Goal: Transaction & Acquisition: Book appointment/travel/reservation

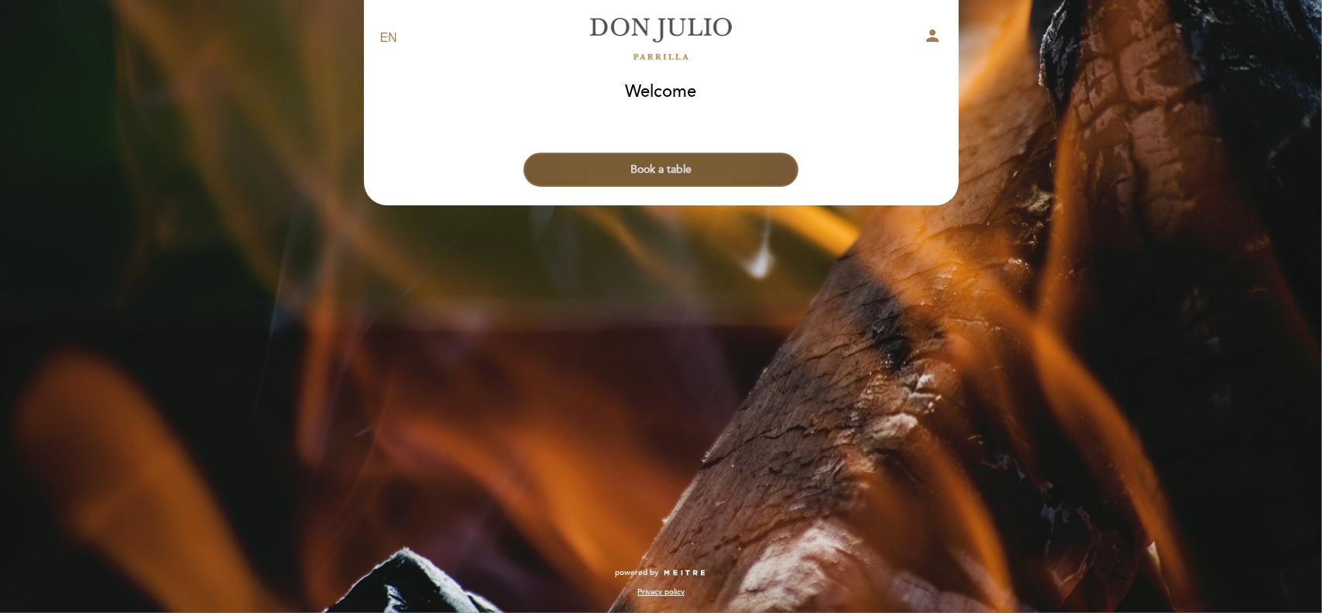
click at [678, 179] on button "Book a table" at bounding box center [661, 170] width 275 height 34
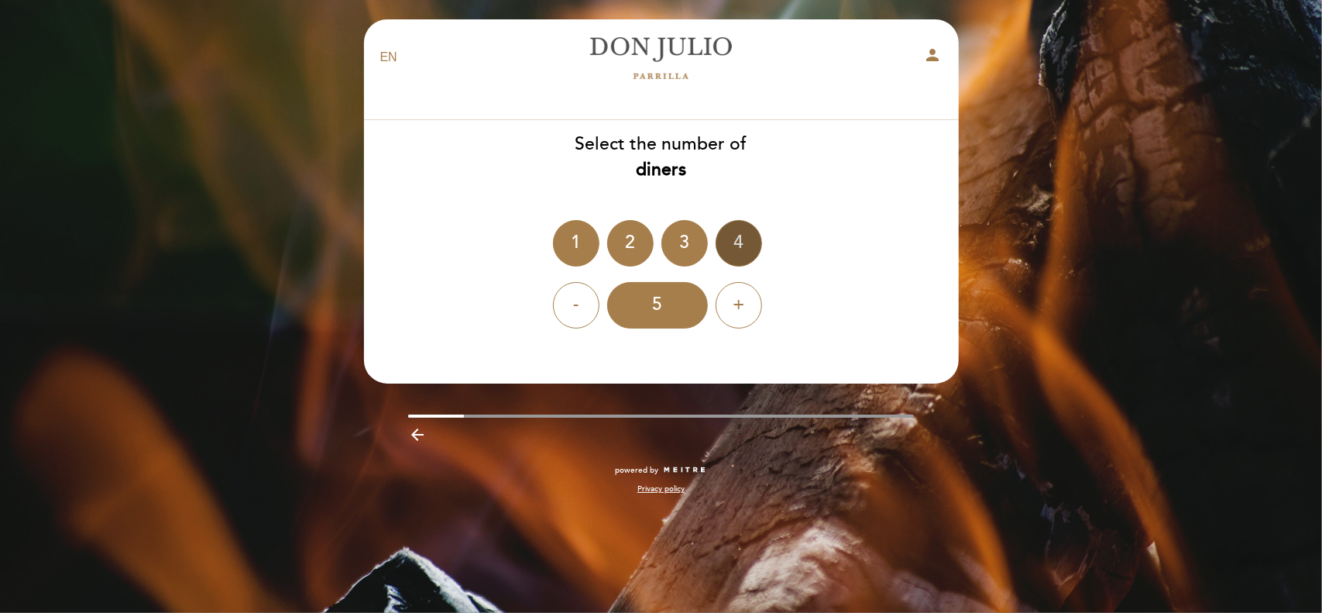
click at [735, 239] on div "4" at bounding box center [739, 243] width 46 height 46
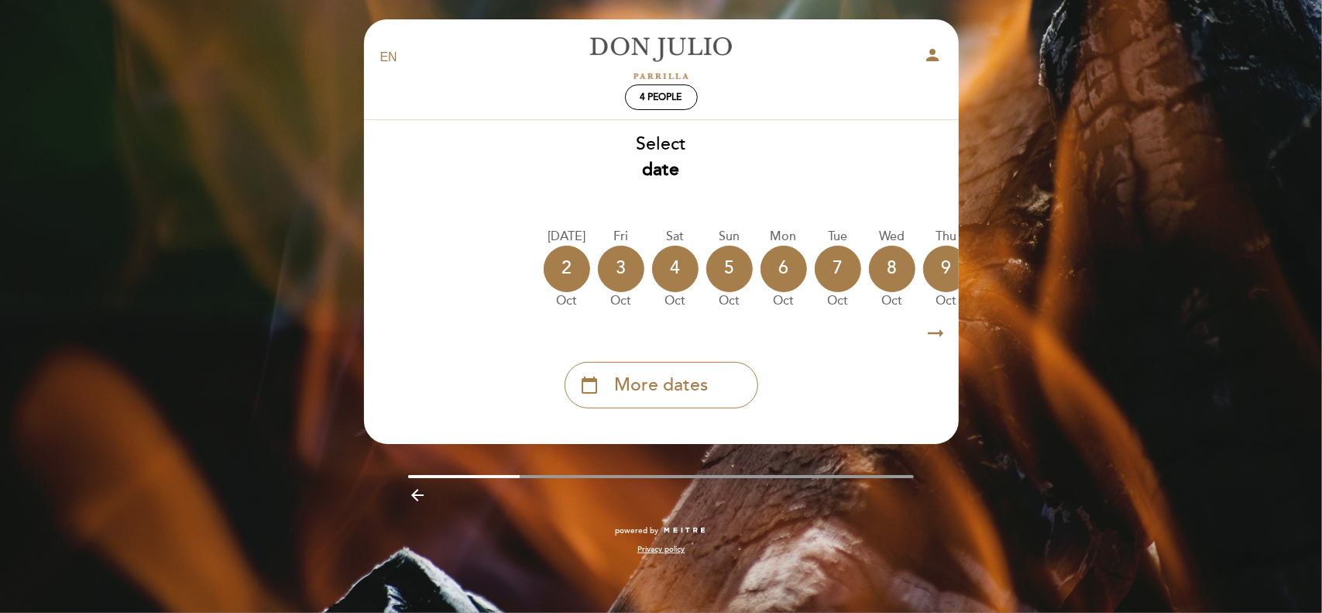
click at [933, 331] on icon "arrow_right_alt" at bounding box center [936, 333] width 23 height 33
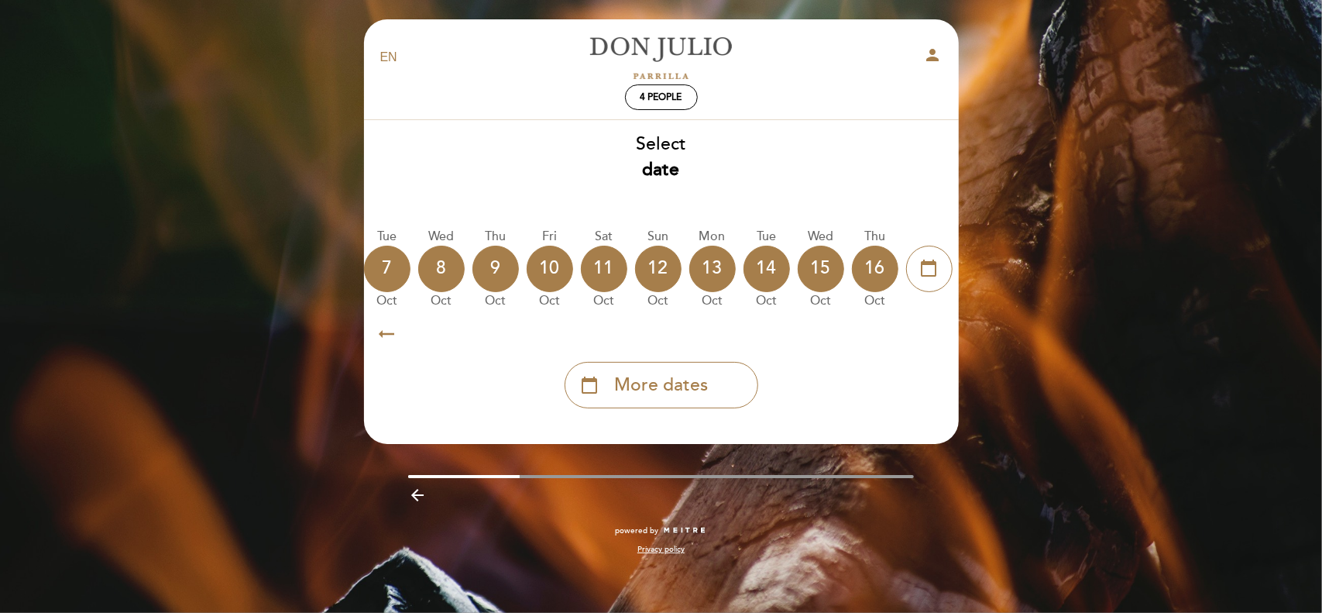
scroll to position [0, 452]
click at [618, 392] on span "More dates" at bounding box center [661, 386] width 94 height 26
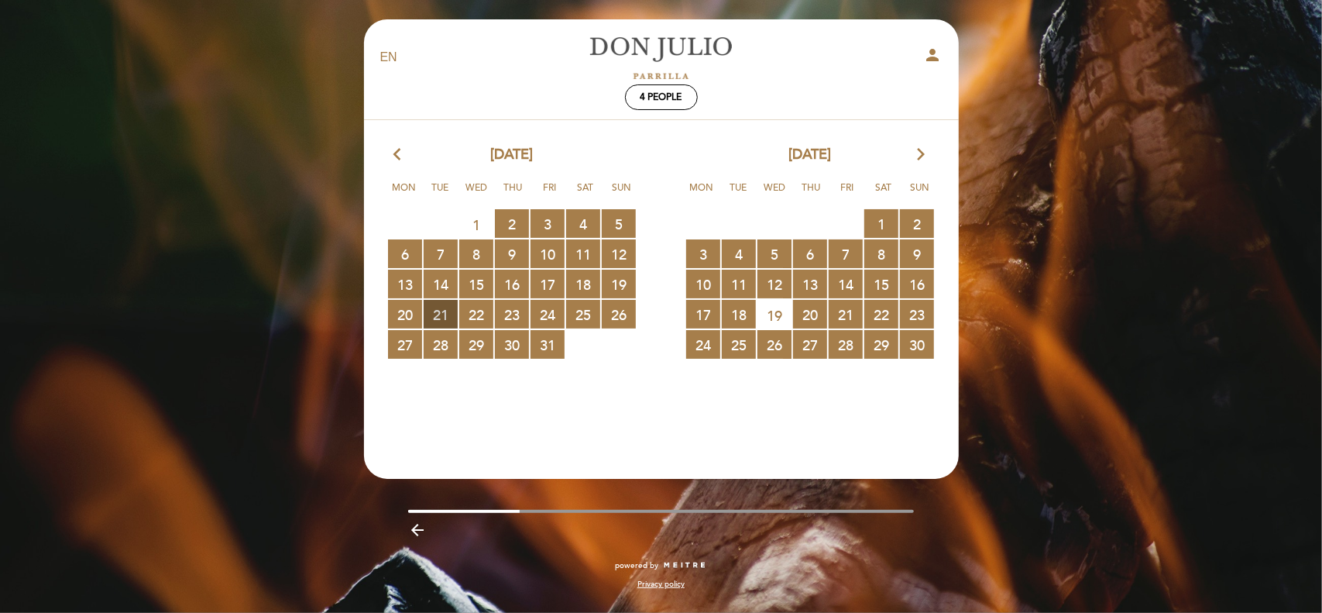
click at [444, 307] on span "21 RESERVATIONS AVAILABLE" at bounding box center [441, 314] width 34 height 29
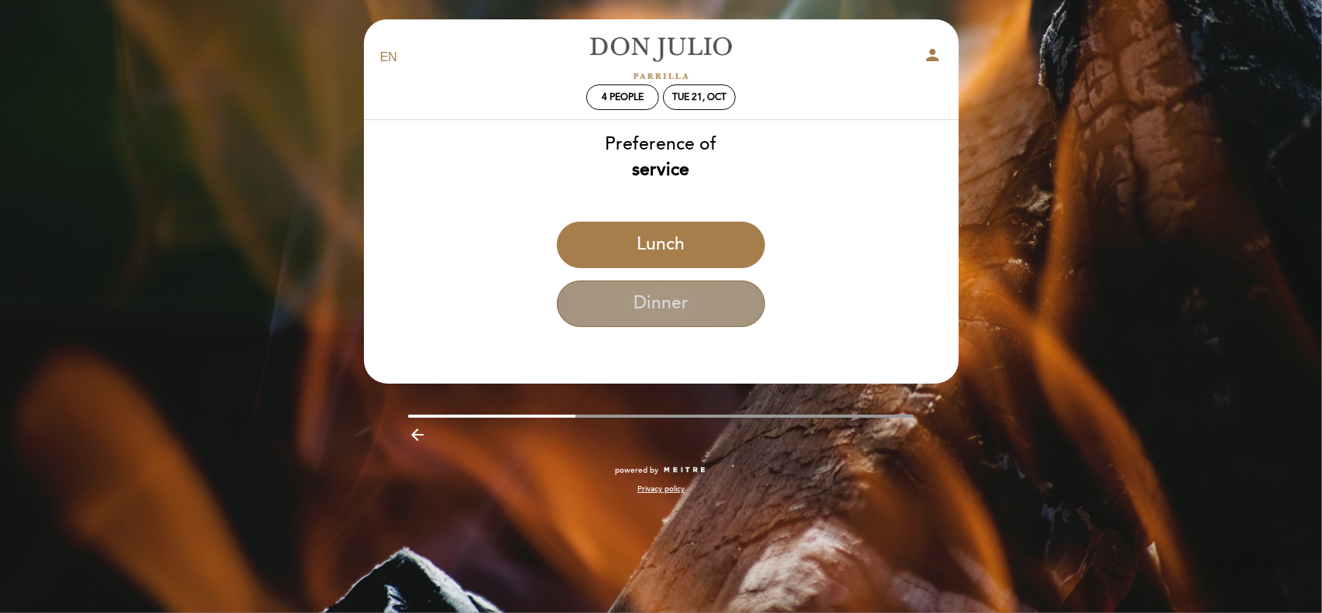
click at [689, 311] on button "Dinner" at bounding box center [661, 303] width 208 height 46
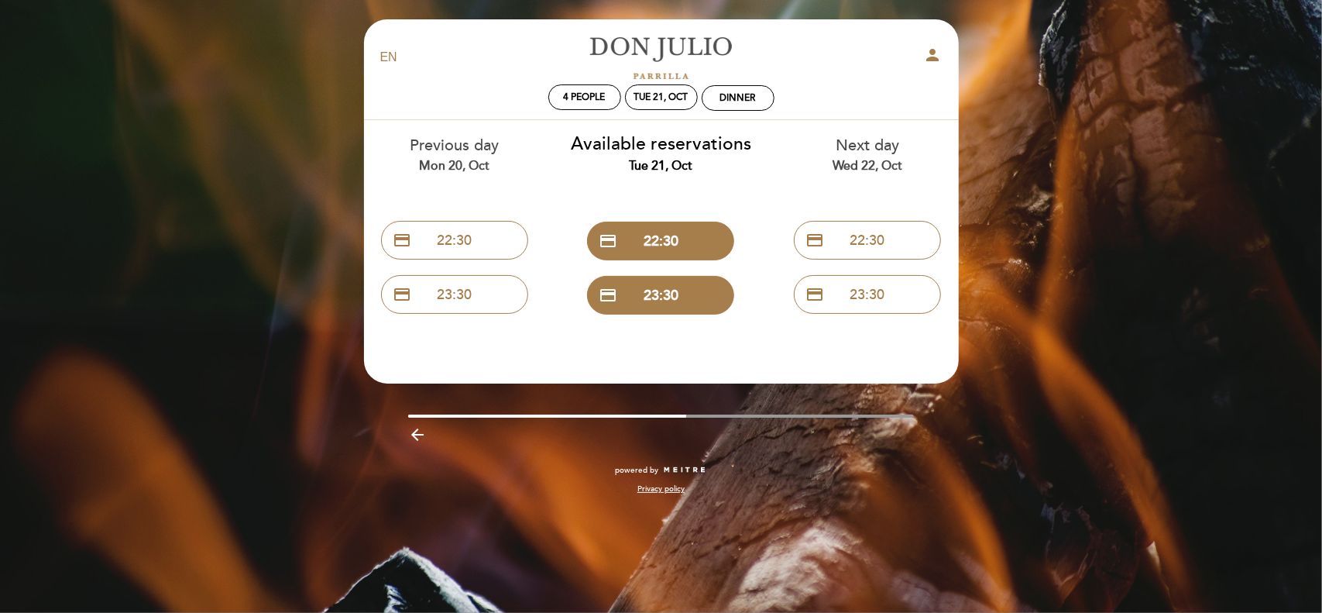
click at [419, 436] on icon "arrow_backward" at bounding box center [417, 434] width 19 height 19
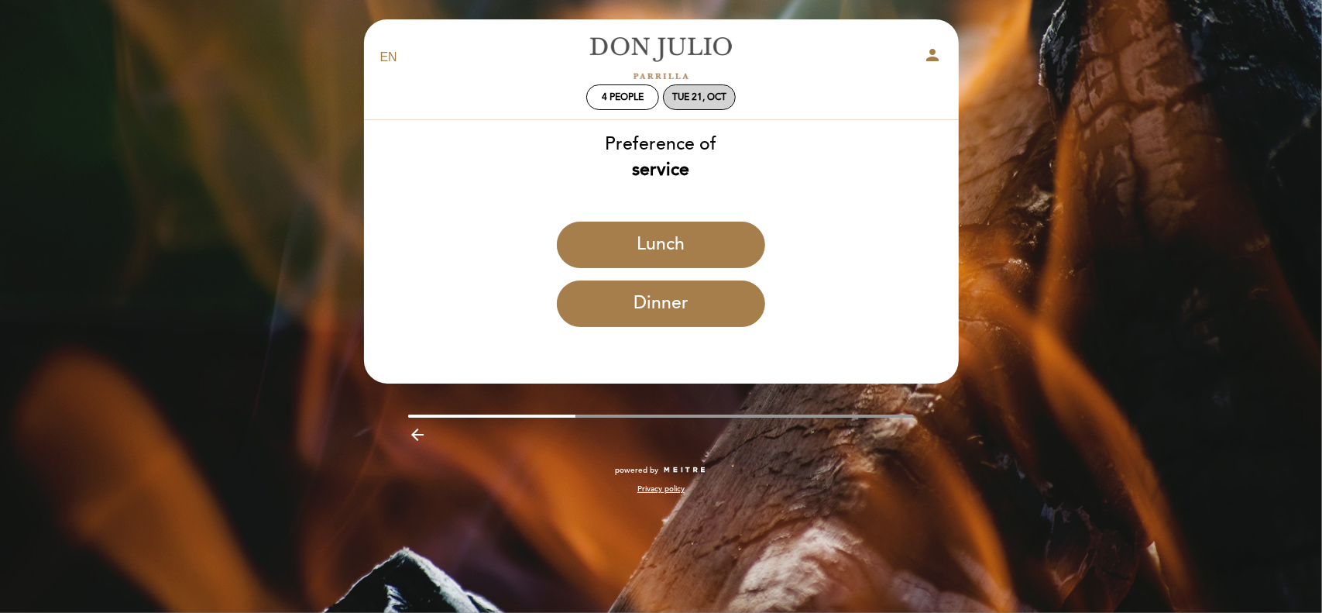
click at [708, 88] on div "Tue 21, Oct" at bounding box center [699, 97] width 73 height 26
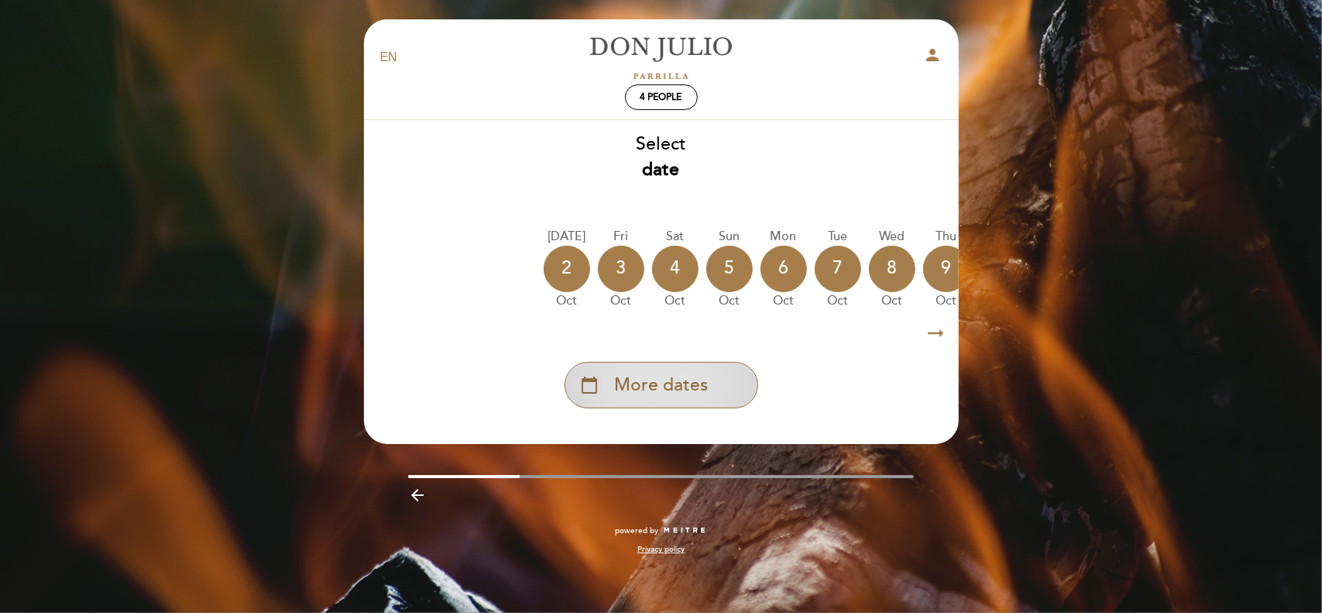
click at [683, 378] on span "More dates" at bounding box center [661, 386] width 94 height 26
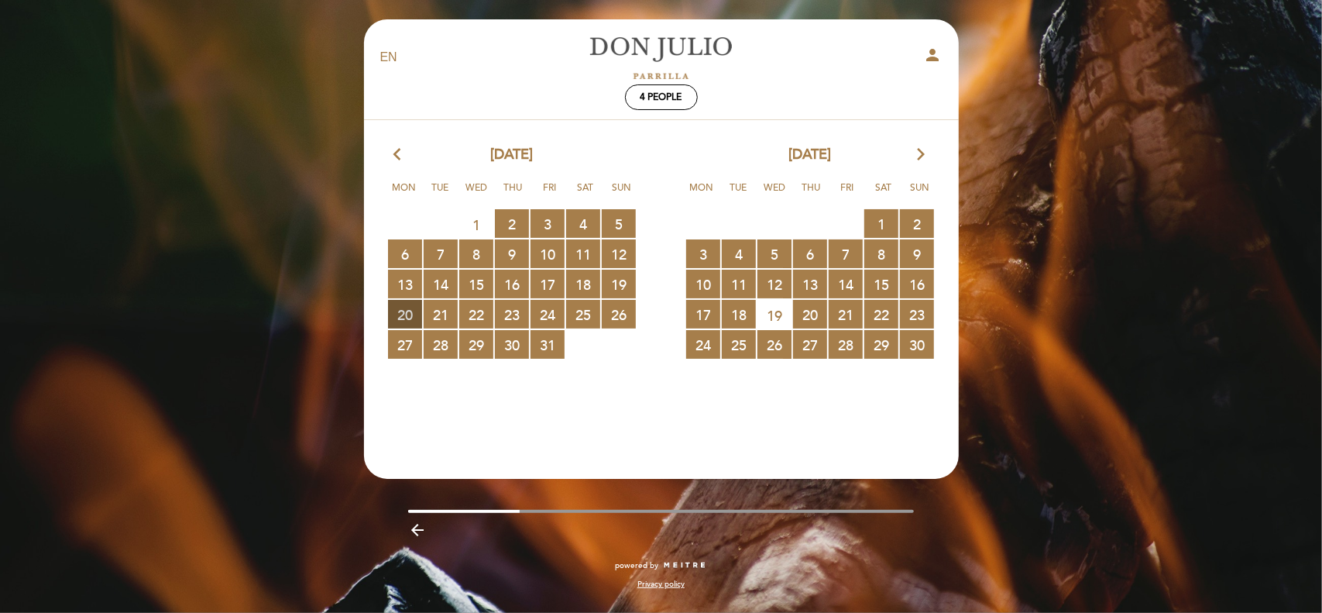
click at [410, 311] on span "20 RESERVATIONS AVAILABLE" at bounding box center [405, 314] width 34 height 29
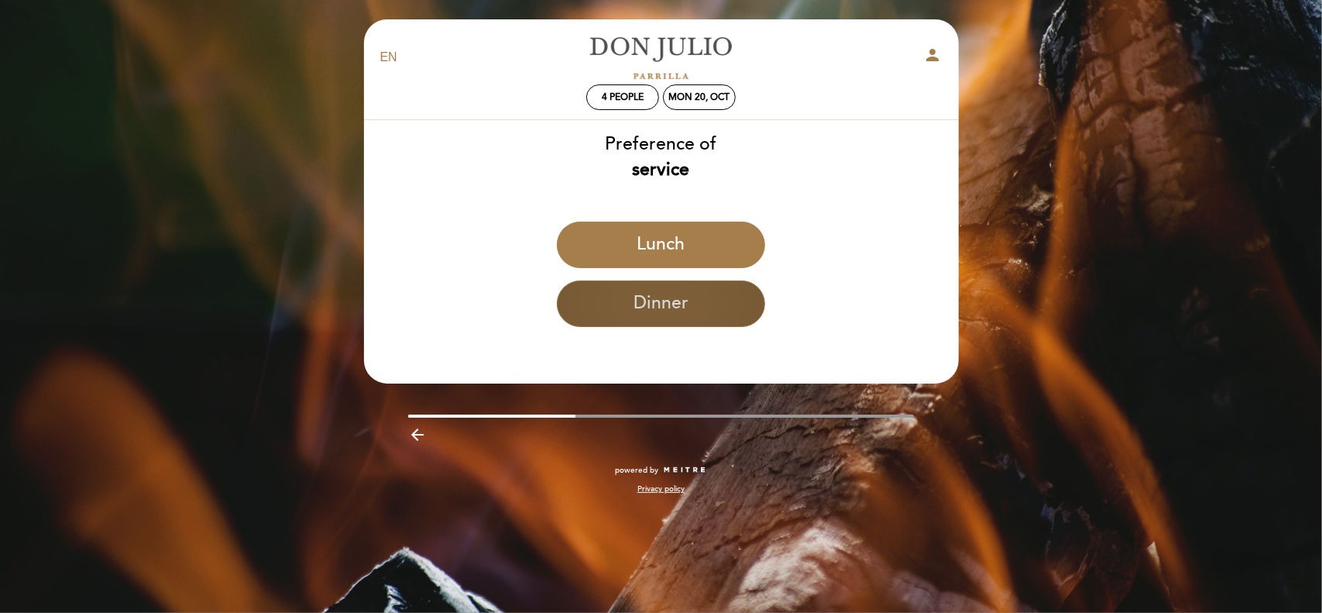
click at [689, 305] on button "Dinner" at bounding box center [661, 303] width 208 height 46
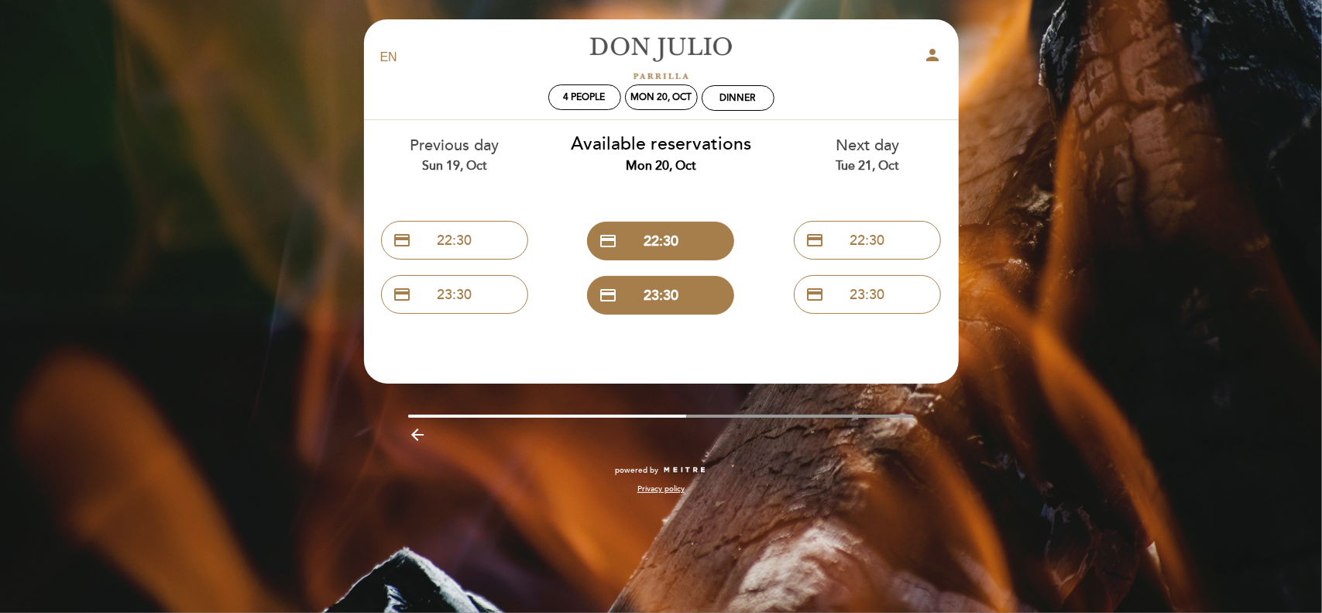
click at [757, 101] on div "Dinner" at bounding box center [737, 98] width 71 height 24
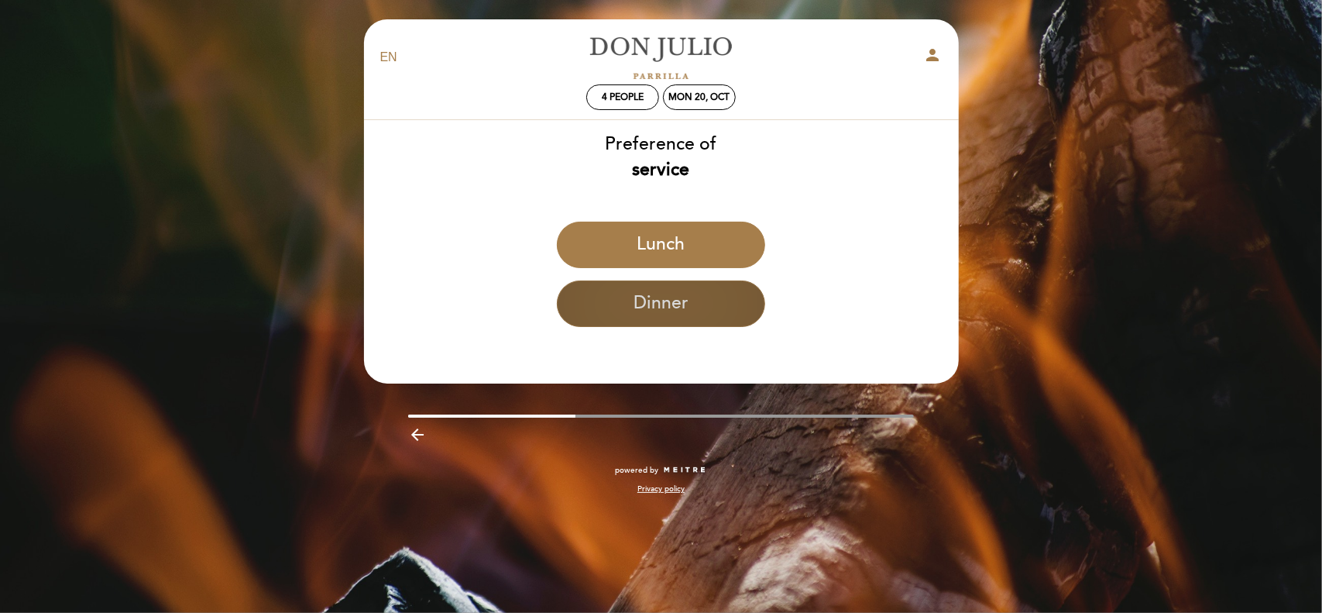
click at [691, 315] on button "Dinner" at bounding box center [661, 303] width 208 height 46
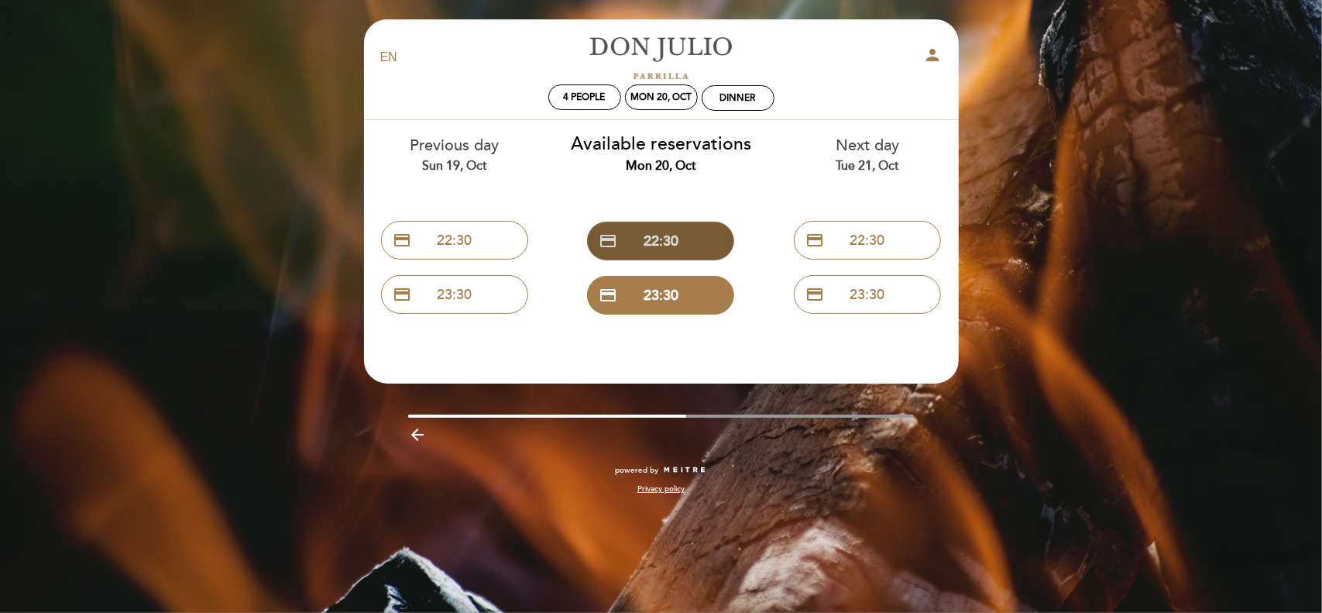
click at [670, 239] on button "credit_card 22:30" at bounding box center [660, 241] width 147 height 39
